Goal: Find specific page/section: Find specific page/section

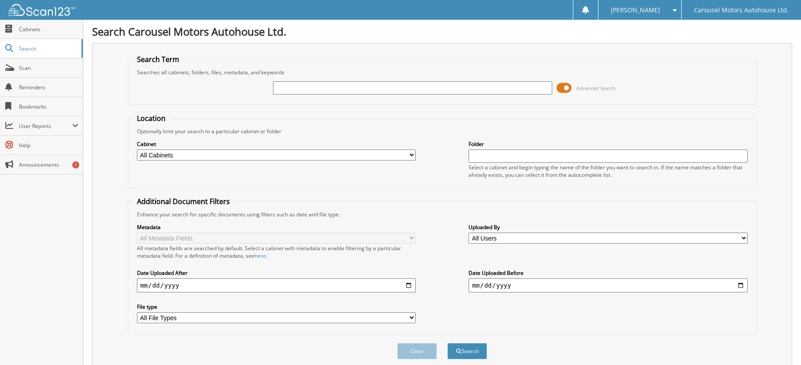
click at [284, 88] on input "text" at bounding box center [412, 87] width 279 height 13
type input "9504400"
click at [466, 350] on button "Search" at bounding box center [467, 351] width 40 height 16
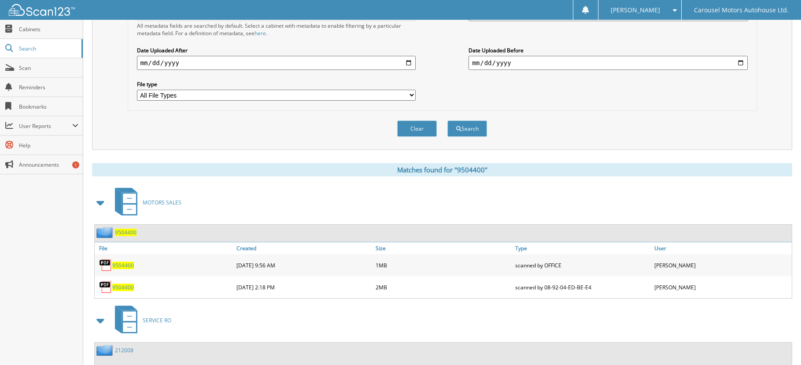
scroll to position [308, 0]
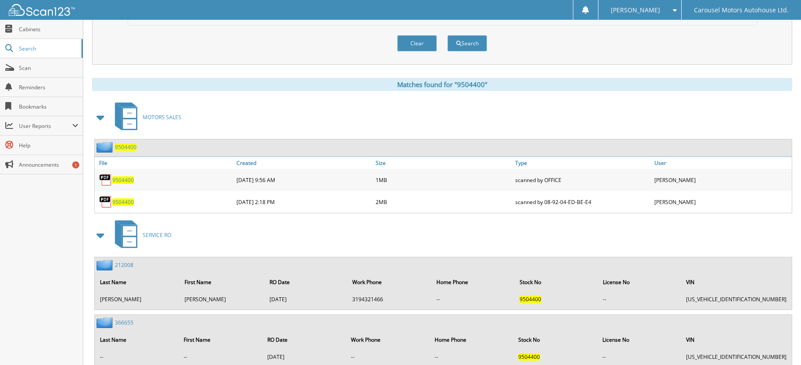
click at [124, 203] on span "9504400" at bounding box center [123, 202] width 22 height 7
